Goal: Task Accomplishment & Management: Use online tool/utility

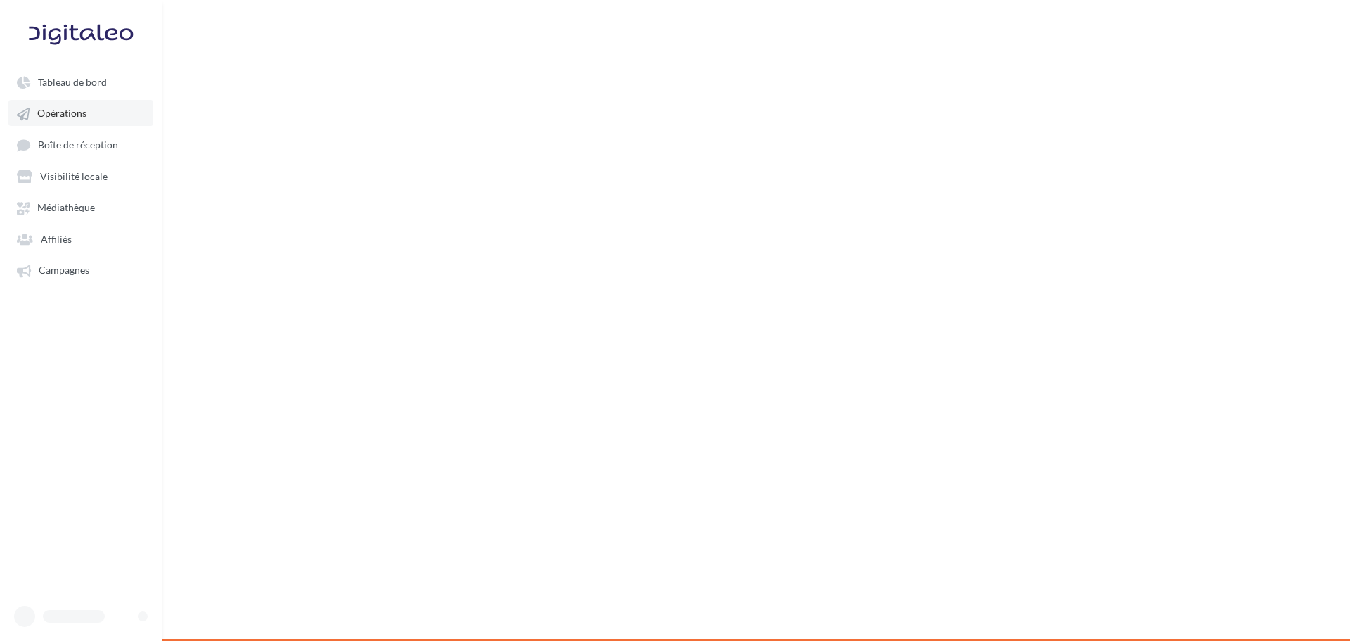
click at [58, 112] on span "Opérations" at bounding box center [61, 114] width 49 height 12
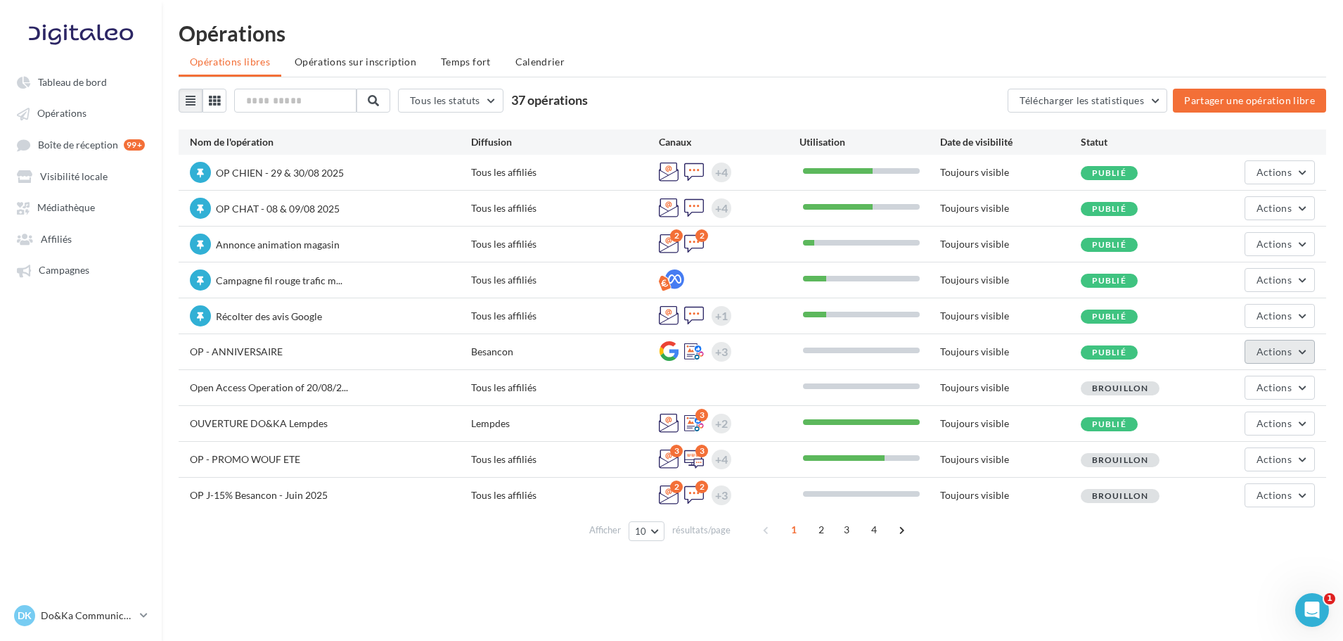
click at [1268, 348] on span "Actions" at bounding box center [1273, 351] width 35 height 12
click at [1242, 382] on button "Editer" at bounding box center [1244, 384] width 141 height 37
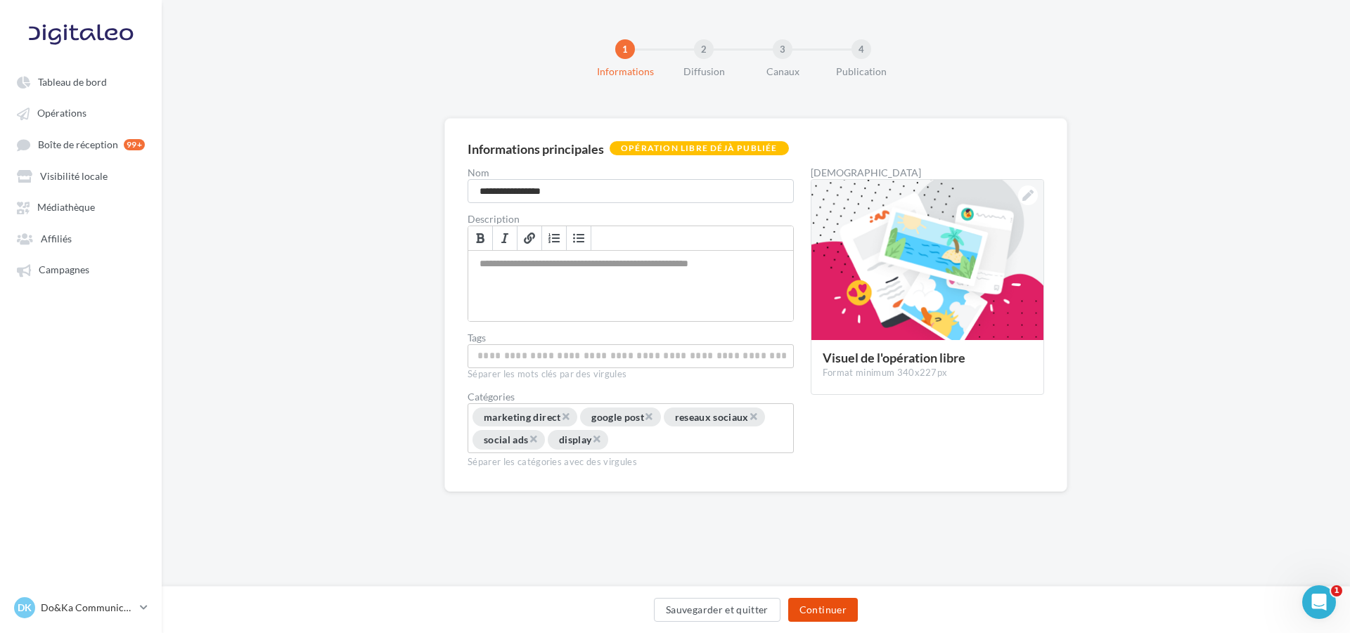
click at [836, 612] on button "Continuer" at bounding box center [823, 610] width 70 height 24
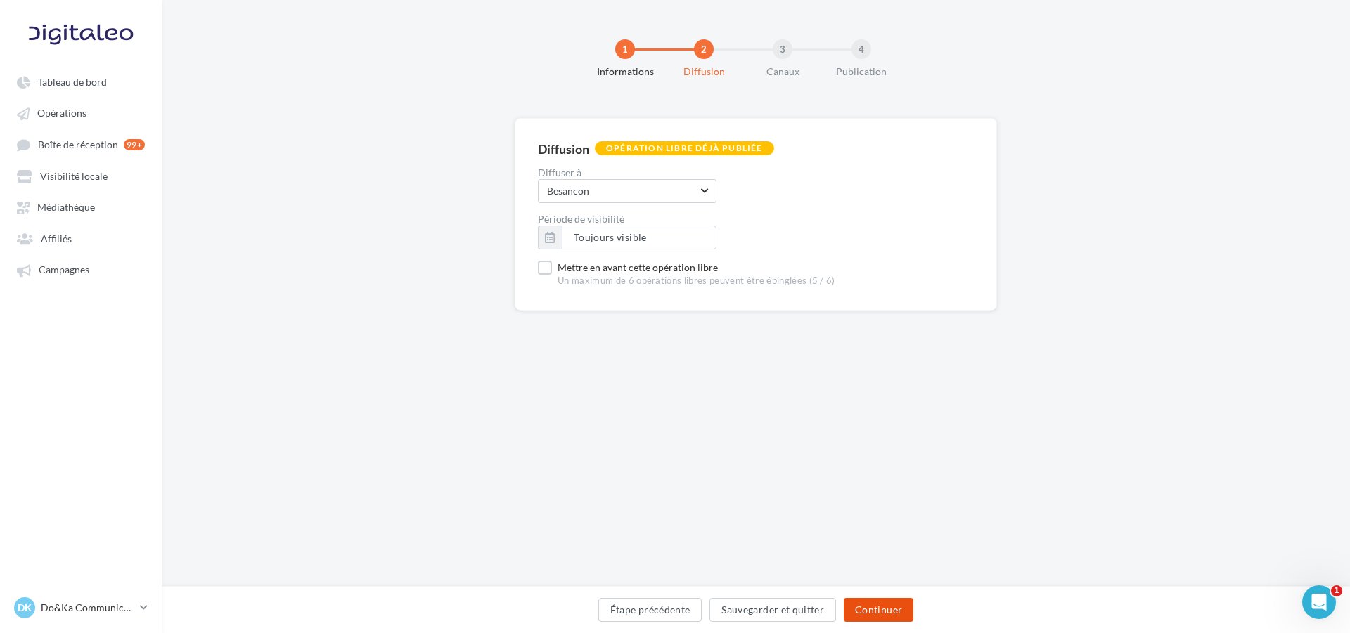
click at [868, 609] on button "Continuer" at bounding box center [879, 610] width 70 height 24
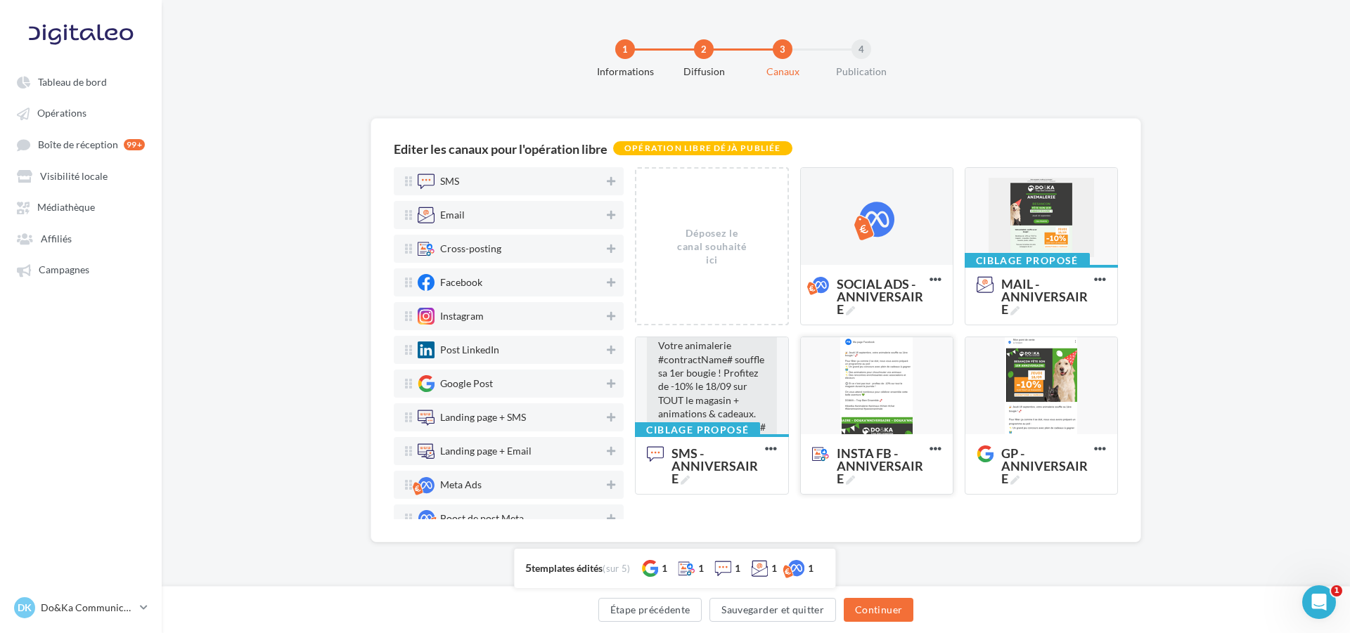
click at [936, 392] on div at bounding box center [877, 386] width 152 height 98
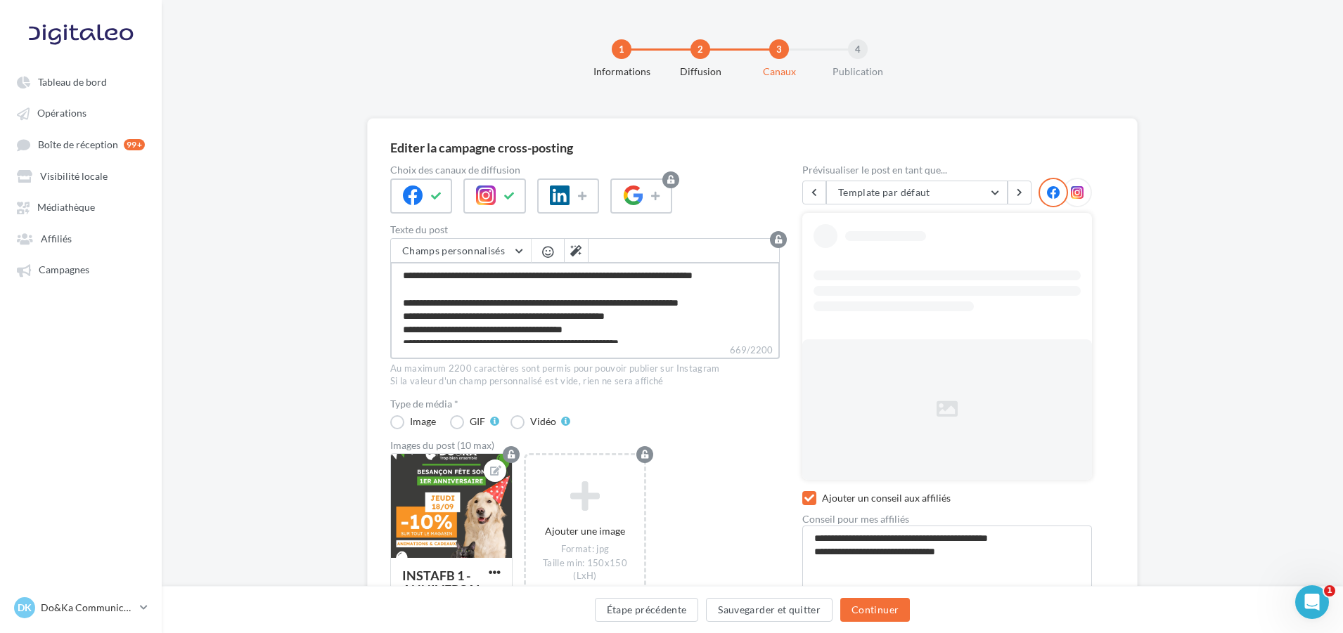
click at [511, 315] on textarea "**********" at bounding box center [585, 302] width 390 height 81
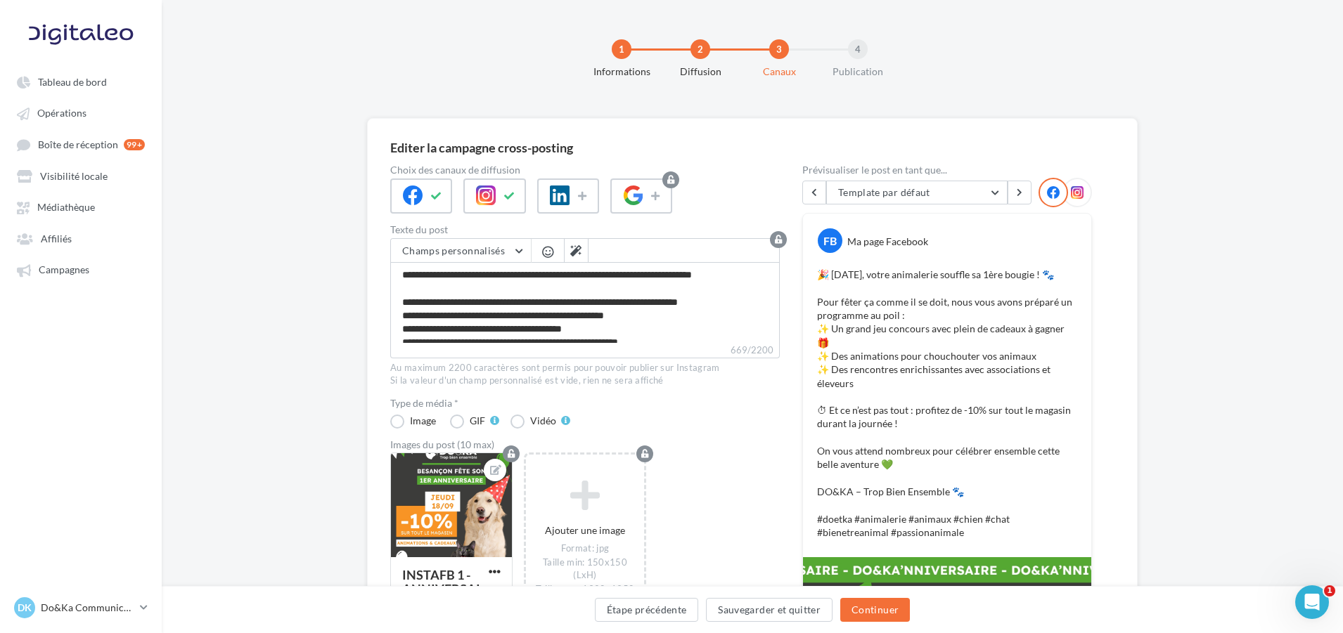
click at [311, 288] on div "Editer la campagne cross-posting Choix des canaux de diffusion Texte du post Ch…" at bounding box center [752, 621] width 1181 height 1006
click at [82, 121] on link "Opérations" at bounding box center [80, 112] width 145 height 25
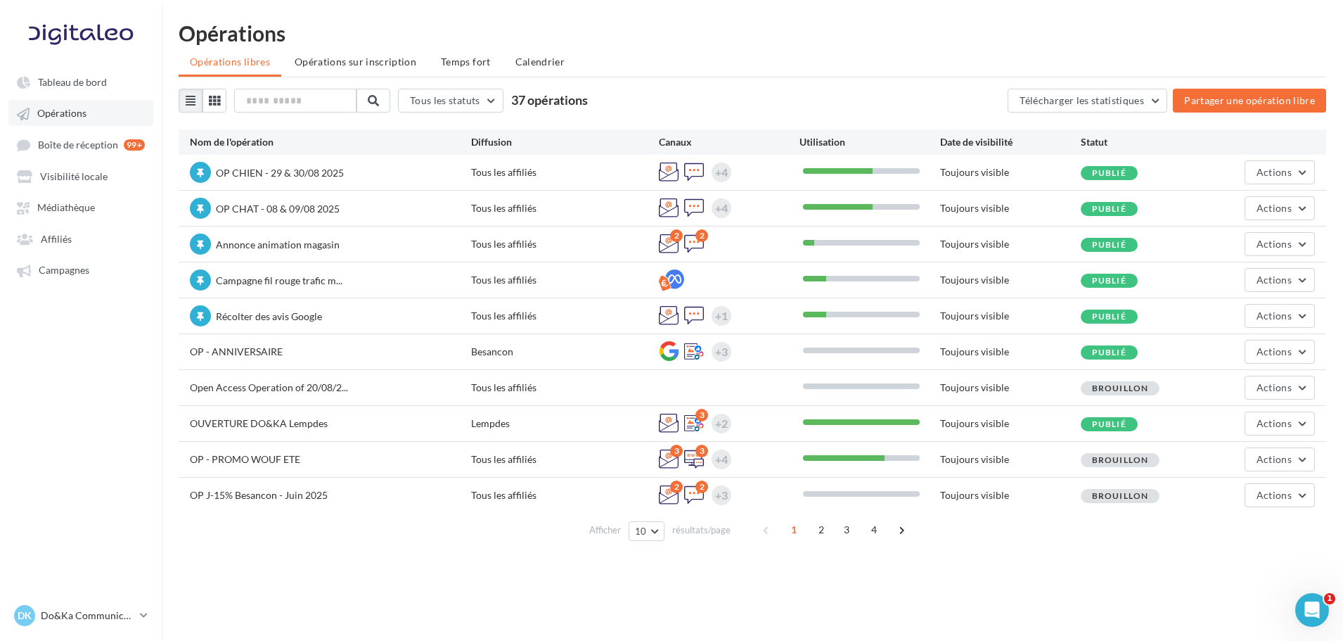
click at [132, 109] on link "Opérations" at bounding box center [80, 112] width 145 height 25
click at [110, 116] on link "Opérations" at bounding box center [80, 112] width 145 height 25
click at [1259, 353] on span "Actions" at bounding box center [1273, 351] width 35 height 12
click at [1235, 380] on button "Editer" at bounding box center [1244, 384] width 141 height 37
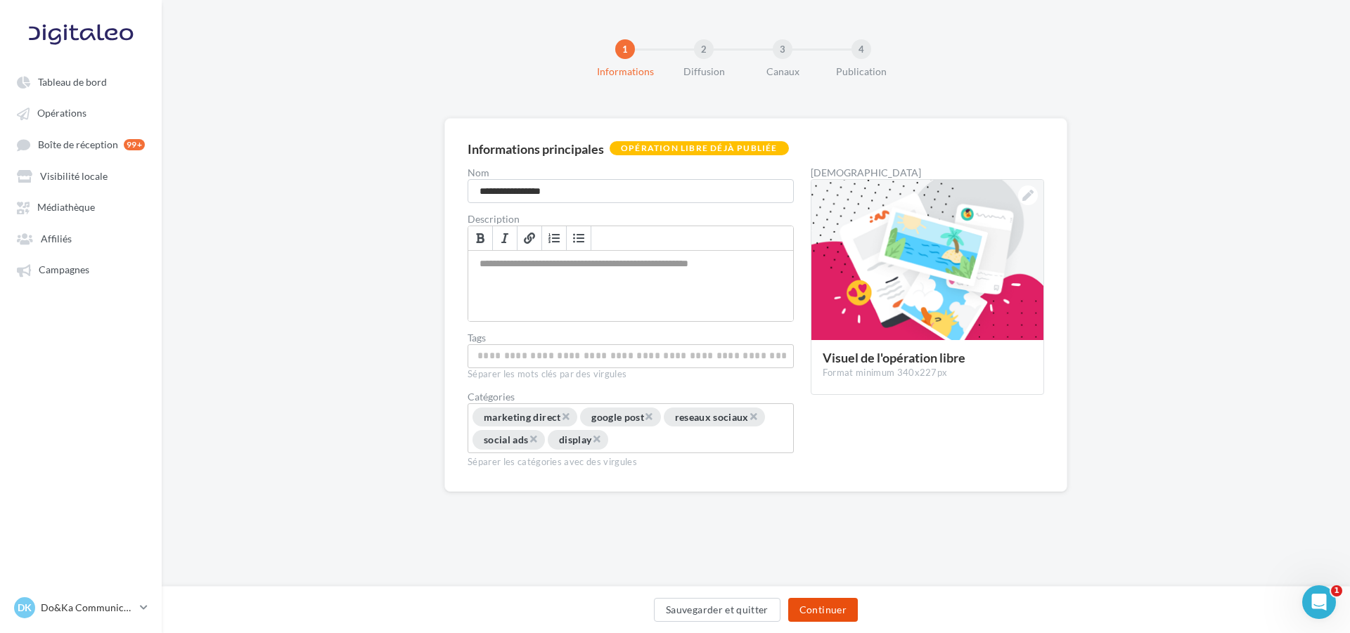
click at [840, 617] on button "Continuer" at bounding box center [823, 610] width 70 height 24
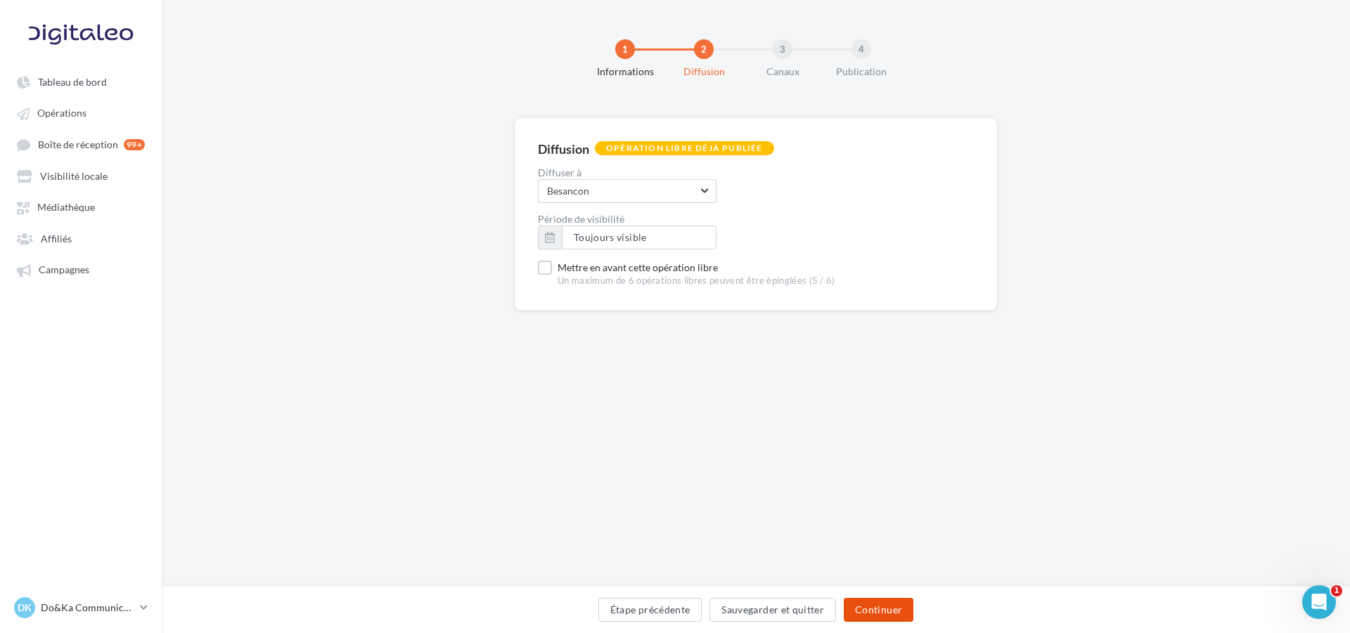
click at [877, 606] on button "Continuer" at bounding box center [879, 610] width 70 height 24
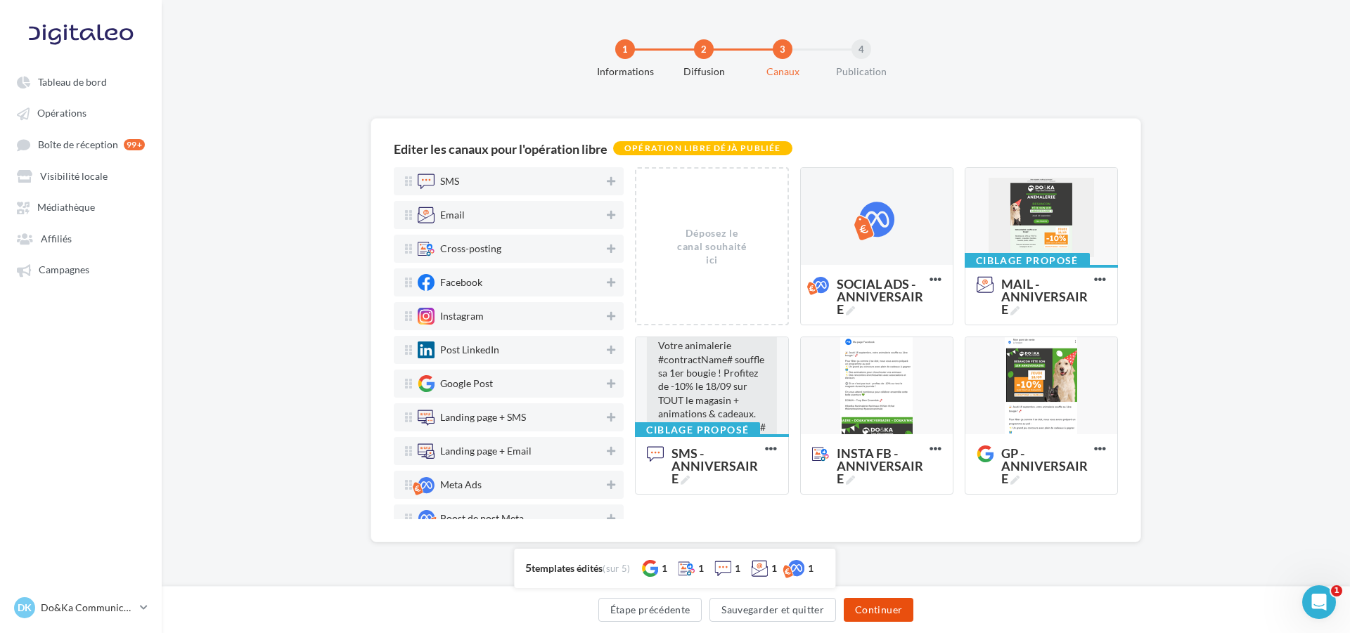
click at [870, 610] on button "Continuer" at bounding box center [879, 610] width 70 height 24
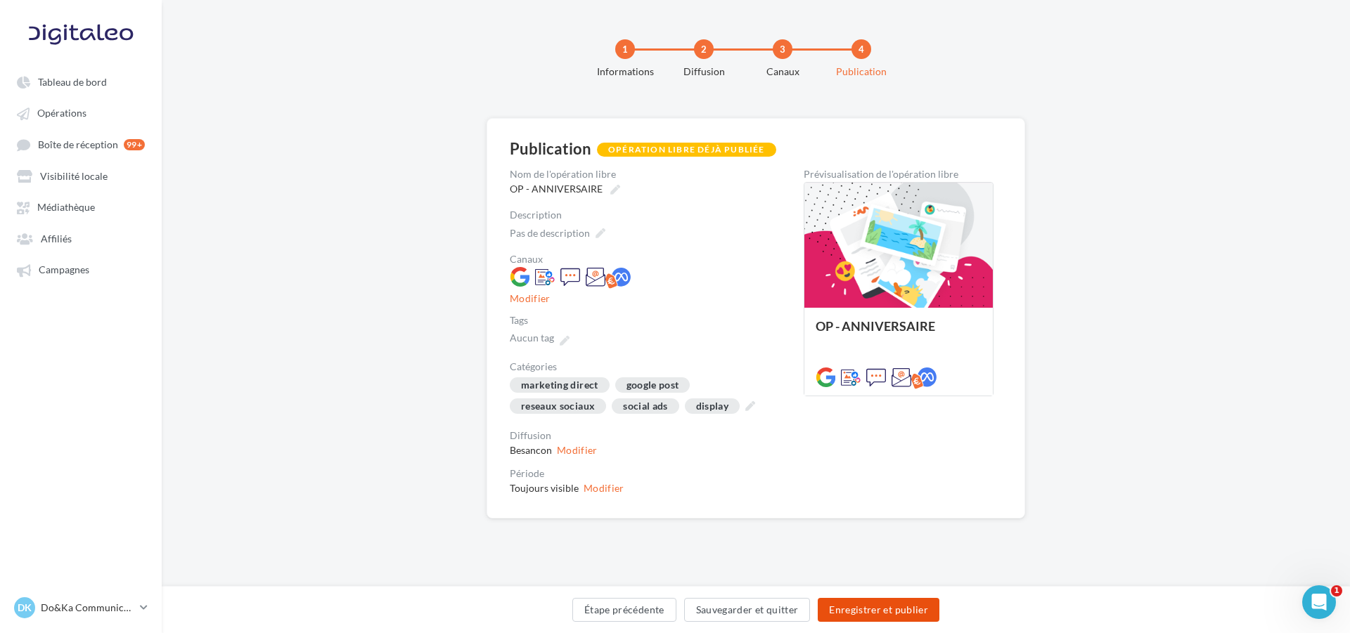
click at [892, 612] on button "Enregistrer et publier" at bounding box center [879, 610] width 122 height 24
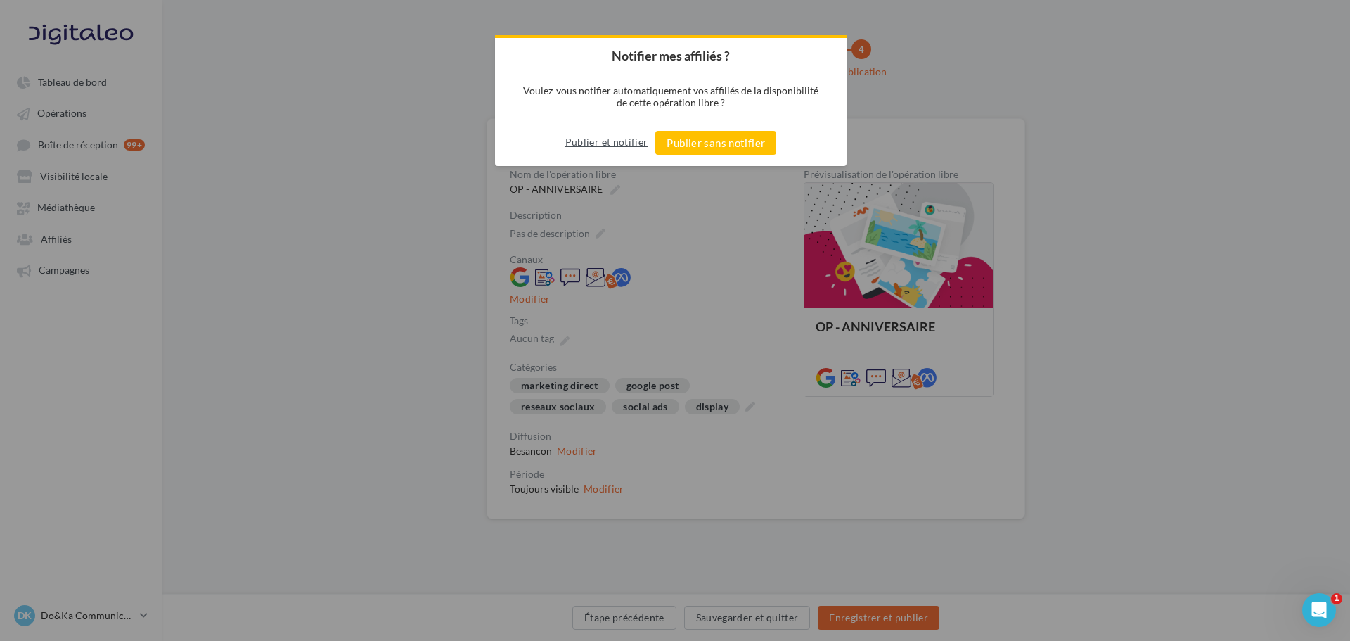
click at [629, 143] on button "Publier et notifier" at bounding box center [606, 142] width 83 height 22
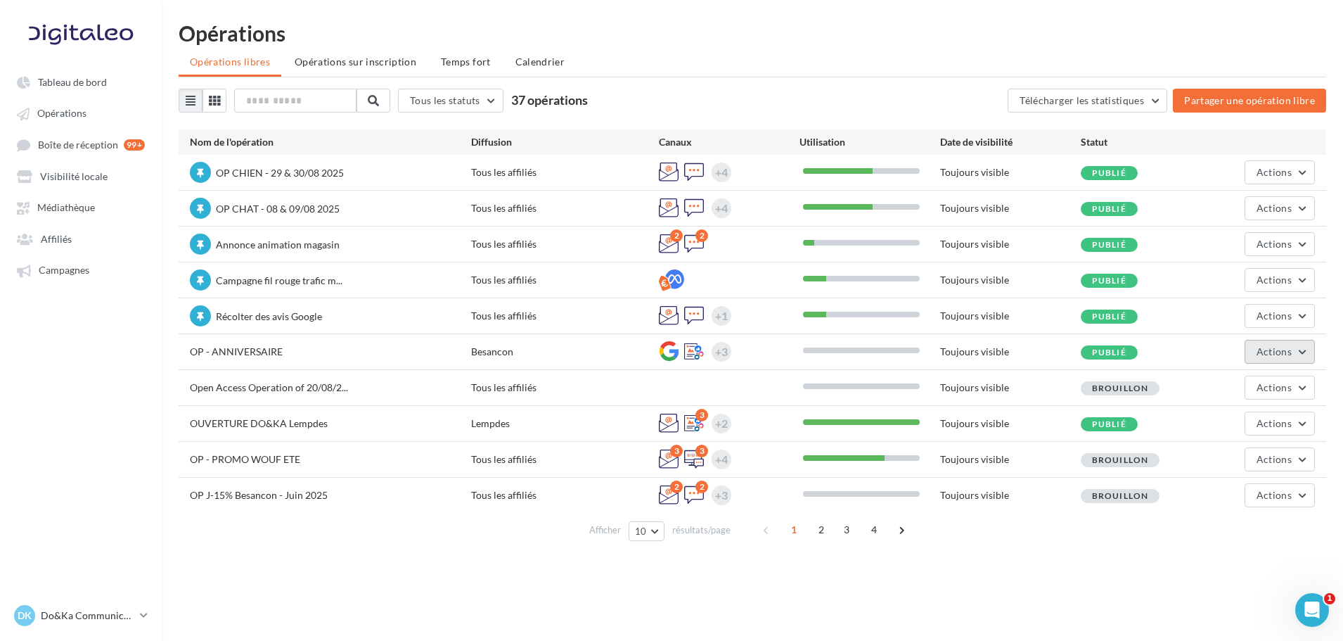
click at [1256, 344] on button "Actions" at bounding box center [1279, 352] width 70 height 24
click at [1260, 466] on button "Mettre en avant" at bounding box center [1244, 457] width 141 height 37
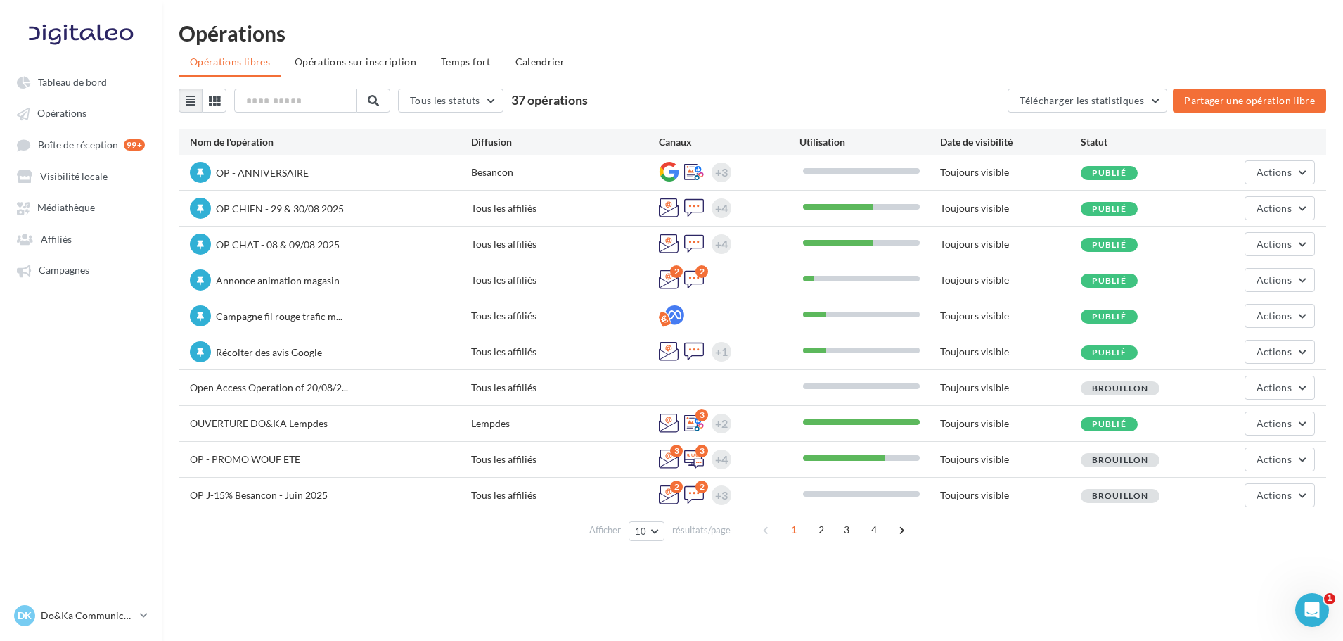
click at [719, 65] on ul "Opérations libres Opérations sur inscription Temps fort Calendrier" at bounding box center [752, 63] width 1147 height 28
drag, startPoint x: 607, startPoint y: 101, endPoint x: 518, endPoint y: 101, distance: 89.3
click at [518, 101] on div "Tous les statuts Tous les statuts Publié Brouillon 37 opérations Télécharger le…" at bounding box center [752, 101] width 1147 height 24
click at [675, 101] on div "Tous les statuts Tous les statuts Publié Brouillon 37 opérations Télécharger le…" at bounding box center [752, 101] width 1147 height 24
click at [673, 101] on div "Tous les statuts Tous les statuts Publié Brouillon 37 opérations Télécharger le…" at bounding box center [752, 101] width 1147 height 24
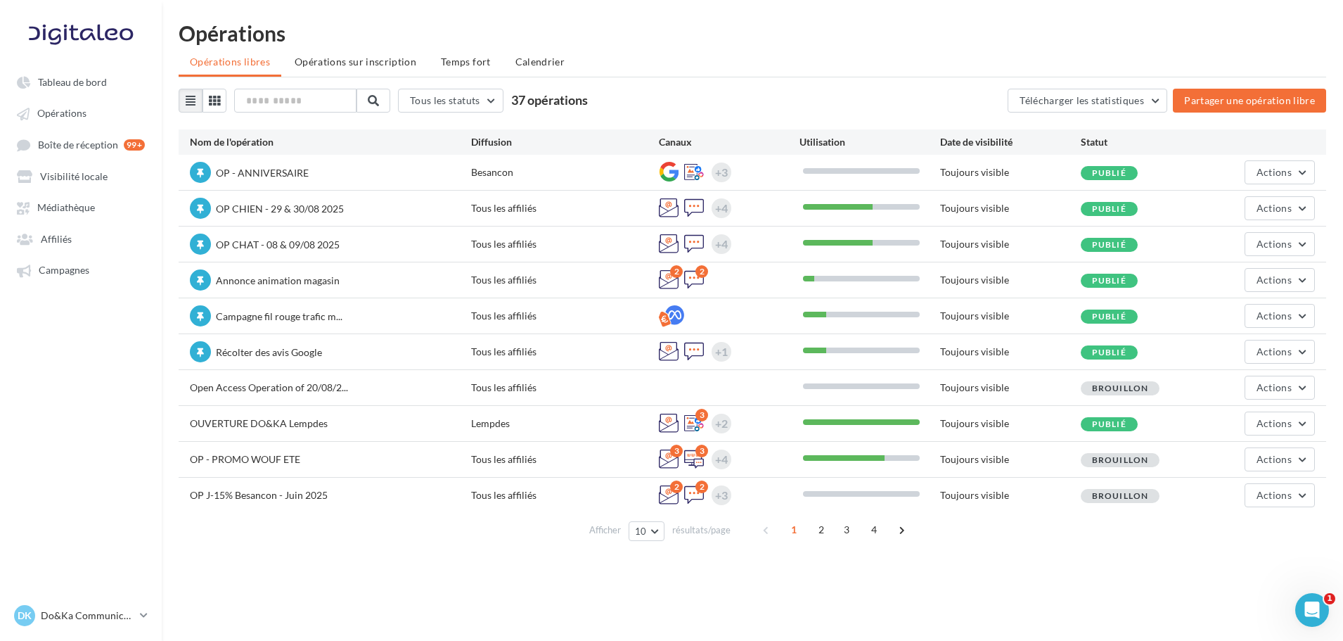
drag, startPoint x: 599, startPoint y: 91, endPoint x: 522, endPoint y: 96, distance: 77.5
click at [522, 96] on div "Tous les statuts Tous les statuts Publié Brouillon 37 opérations Télécharger le…" at bounding box center [752, 101] width 1147 height 24
click at [522, 96] on span "37 opérations" at bounding box center [549, 99] width 77 height 15
